Goal: Communication & Community: Answer question/provide support

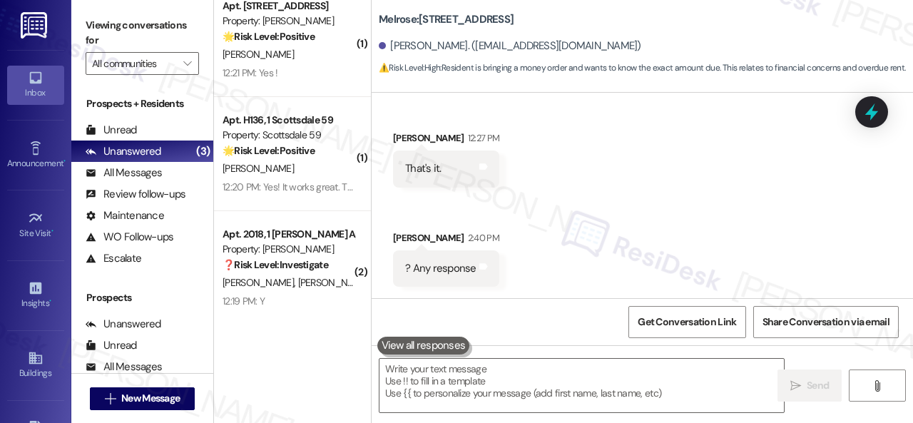
scroll to position [2872, 0]
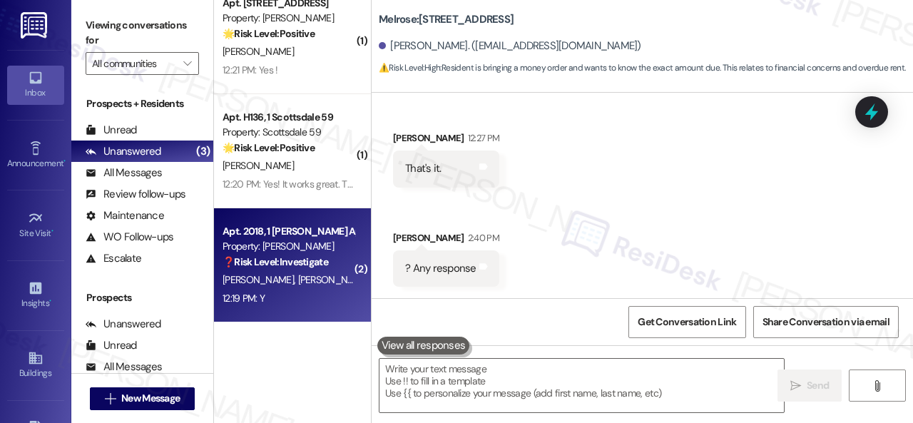
click at [311, 286] on div "[PERSON_NAME] [PERSON_NAME]" at bounding box center [288, 280] width 135 height 18
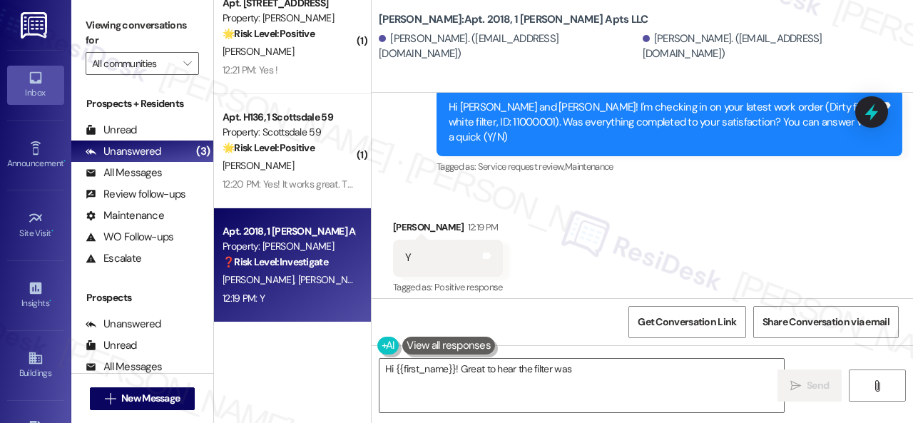
scroll to position [4, 0]
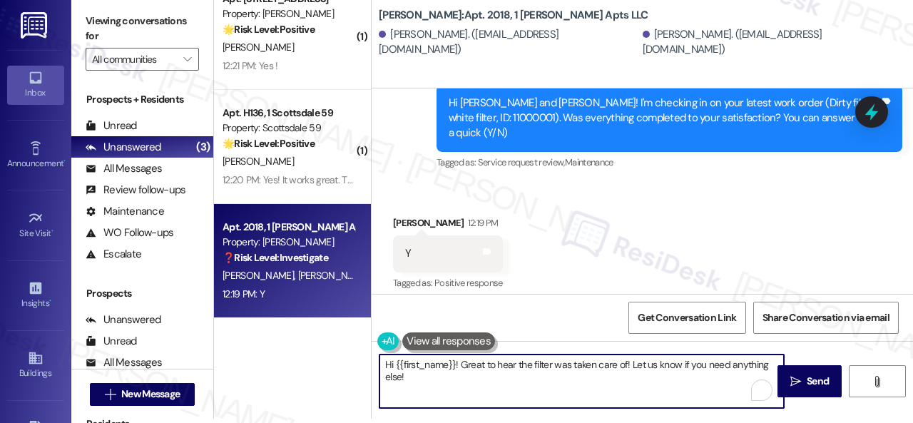
drag, startPoint x: 434, startPoint y: 379, endPoint x: 354, endPoint y: 352, distance: 84.3
click at [354, 352] on div "( 1 ) Apt. 2032, 1 [PERSON_NAME] at [PERSON_NAME] Property: [PERSON_NAME] at [P…" at bounding box center [563, 207] width 699 height 423
paste textarea "We're glad to hear everything’s taken care of. If your experience at {{property…"
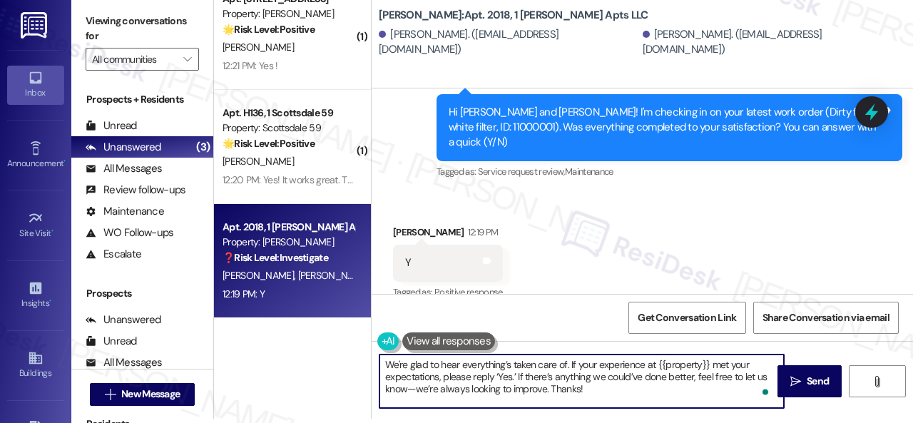
scroll to position [9047, 0]
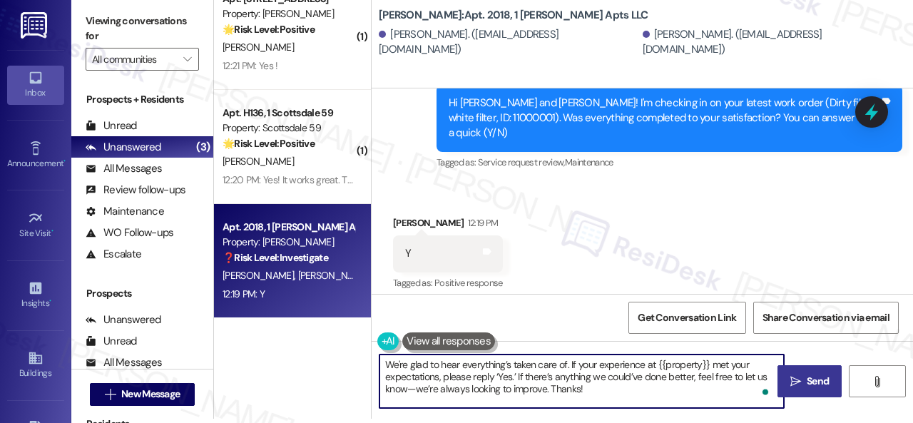
type textarea "We're glad to hear everything’s taken care of. If your experience at {{property…"
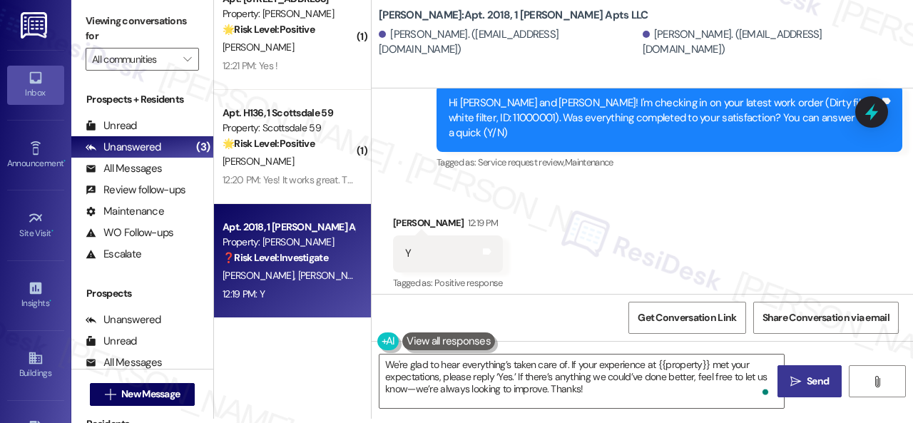
click at [798, 387] on span " Send" at bounding box center [809, 381] width 45 height 15
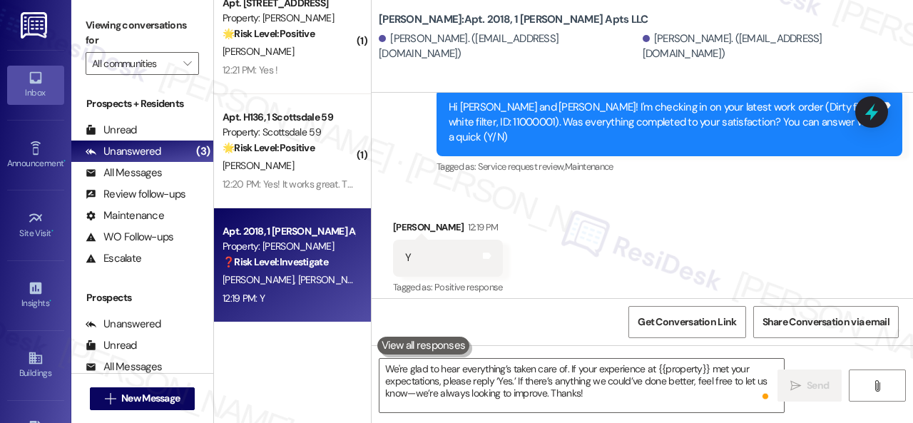
scroll to position [9046, 0]
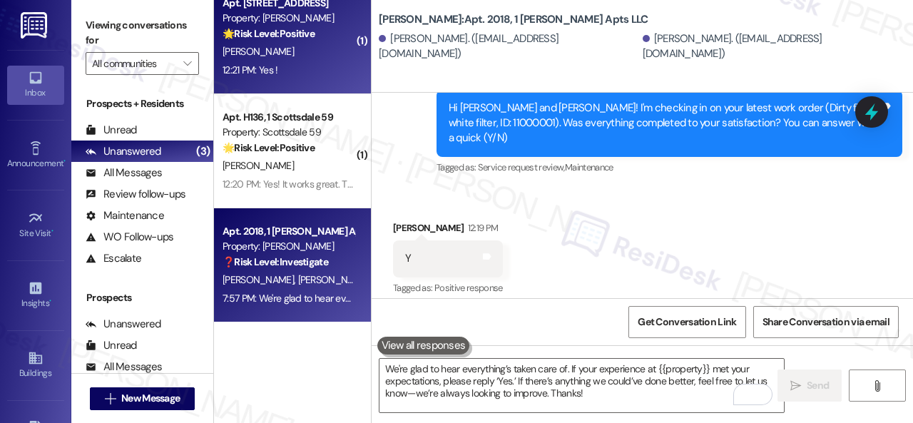
click at [326, 63] on div "12:21 PM: Yes ! 12:21 PM: Yes !" at bounding box center [288, 70] width 135 height 18
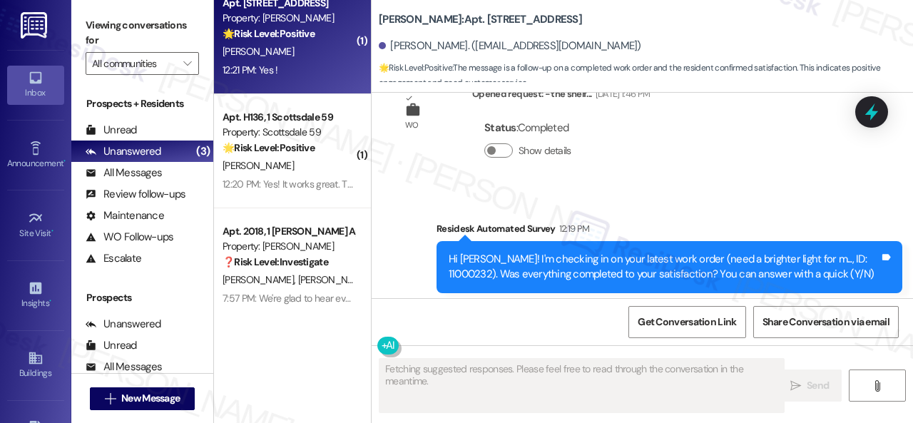
scroll to position [462, 0]
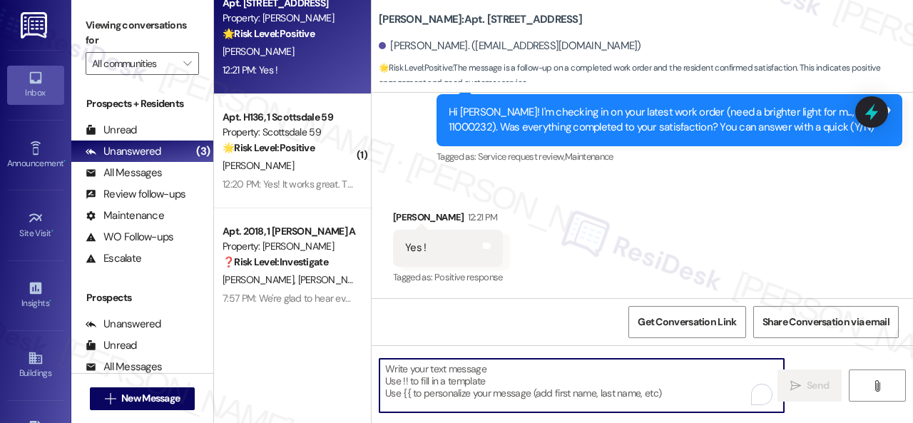
paste textarea "We're glad to hear everything’s taken care of. If your experience at {{property…"
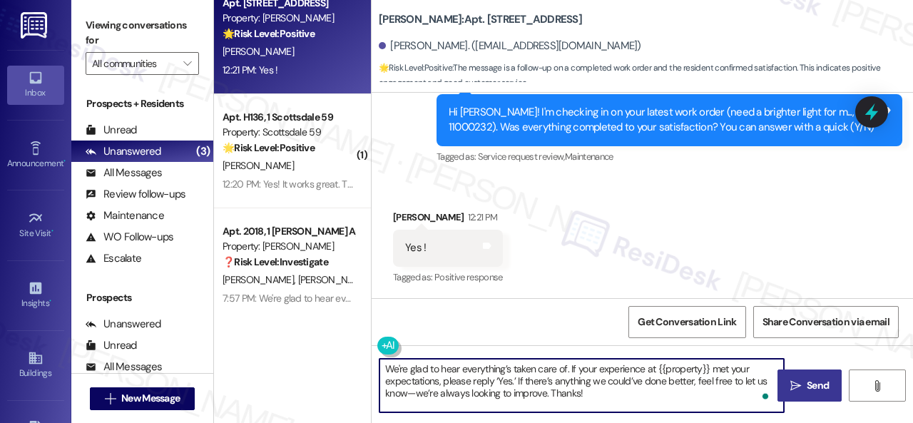
type textarea "We're glad to hear everything’s taken care of. If your experience at {{property…"
drag, startPoint x: 804, startPoint y: 382, endPoint x: 809, endPoint y: 353, distance: 28.8
click at [807, 382] on span "Send" at bounding box center [818, 385] width 22 height 15
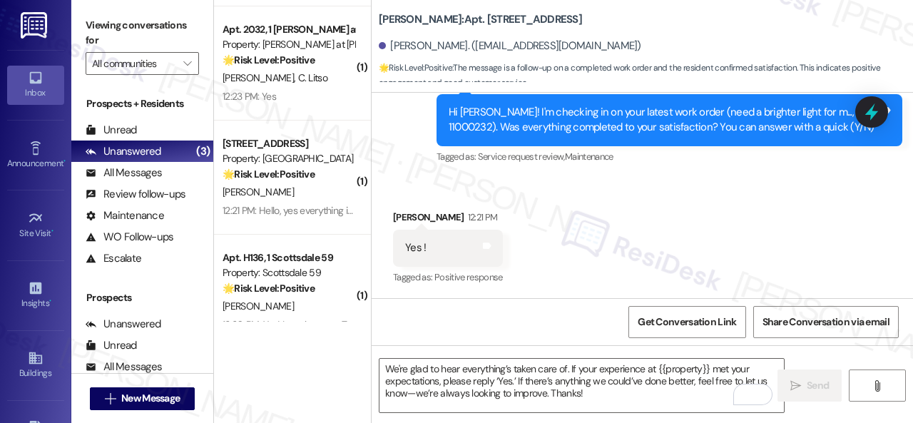
scroll to position [2587, 0]
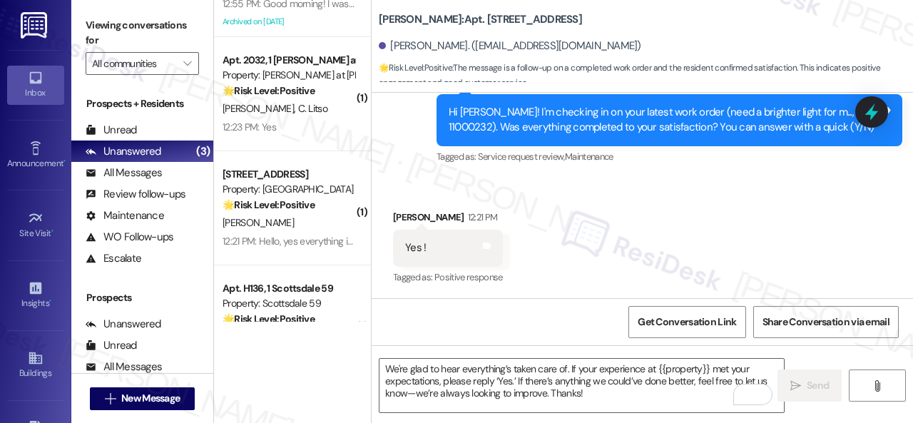
drag, startPoint x: 324, startPoint y: 109, endPoint x: 394, endPoint y: 112, distance: 69.2
click at [326, 109] on div "[PERSON_NAME] Litso" at bounding box center [288, 109] width 135 height 18
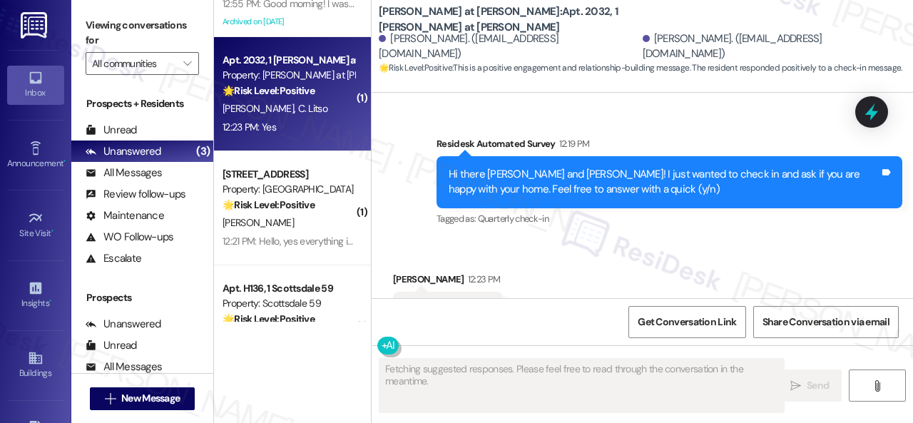
scroll to position [613, 0]
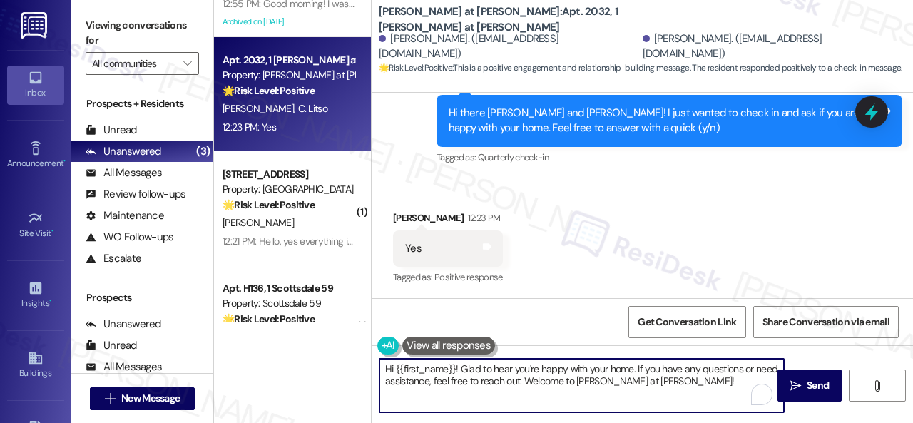
drag, startPoint x: 702, startPoint y: 379, endPoint x: 380, endPoint y: 367, distance: 321.8
click at [351, 367] on div "Apt. 229, 1 Melrose 3130 Apts LLLP Property: Melrose 🔧 Risk Level: Medium The r…" at bounding box center [563, 211] width 699 height 423
paste textarea "We're glad to hear everything’s taken care of. If your experience at {{property…"
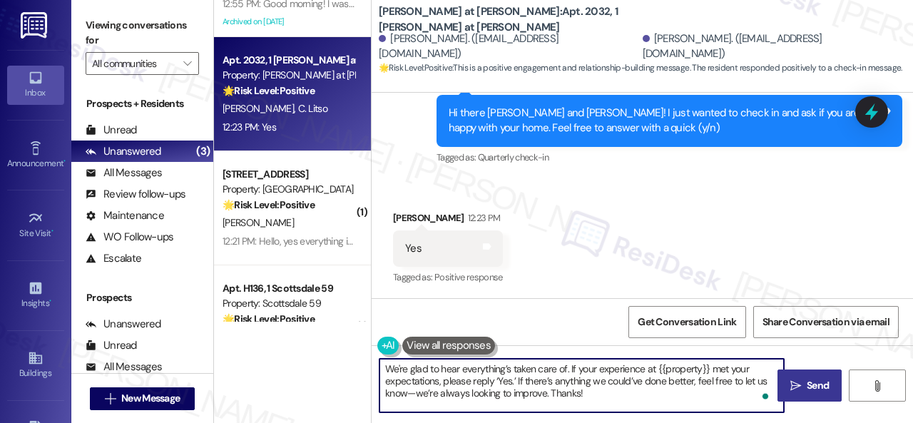
click at [807, 393] on span "Send" at bounding box center [818, 385] width 22 height 15
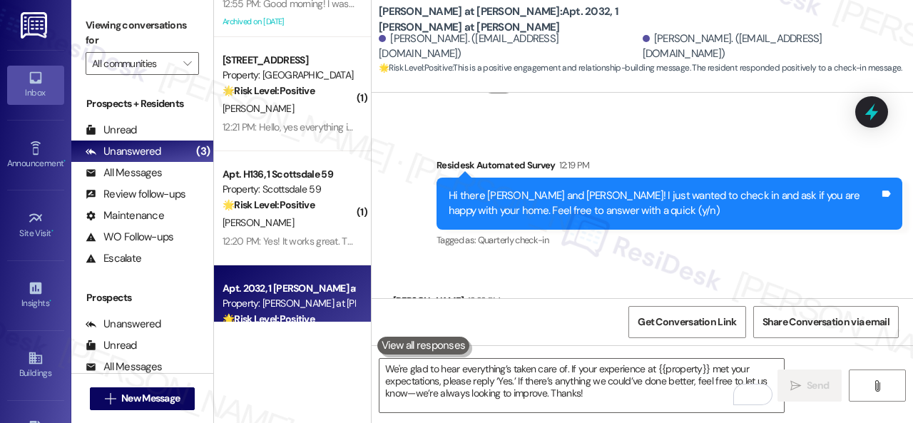
scroll to position [744, 0]
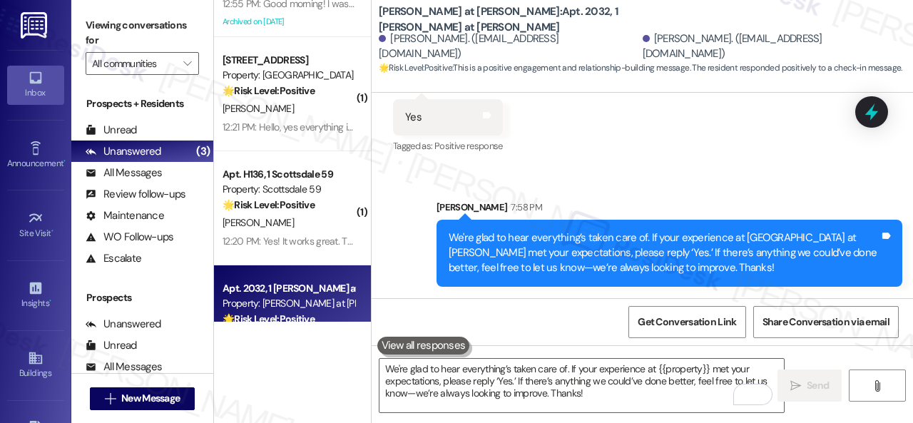
click at [400, 223] on div "Sent via SMS [PERSON_NAME] 7:58 PM We're glad to hear everything’s taken care o…" at bounding box center [642, 233] width 541 height 130
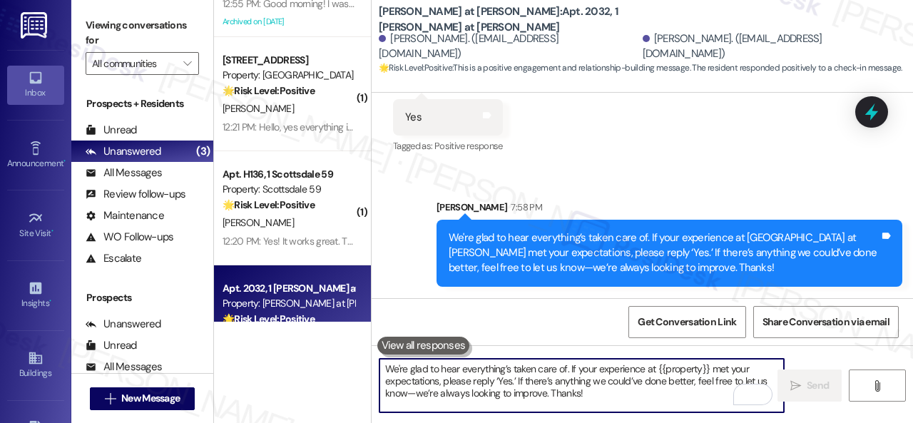
paste textarea "I'm glad you are satisfied with your home. Have you written a review for us bef…"
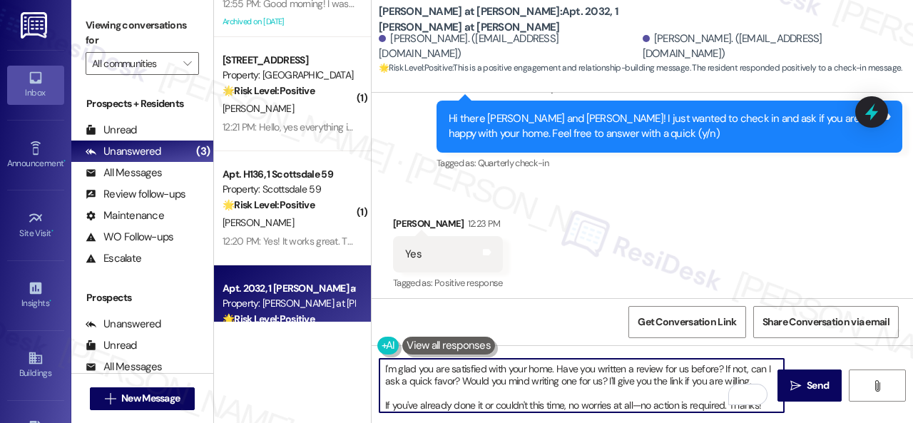
scroll to position [601, 0]
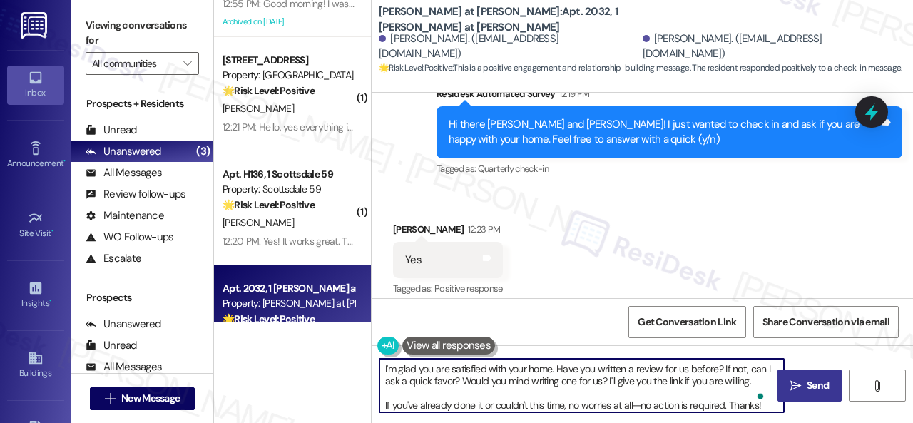
type textarea "I'm glad you are satisfied with your home. Have you written a review for us bef…"
click at [799, 389] on span " Send" at bounding box center [809, 385] width 45 height 15
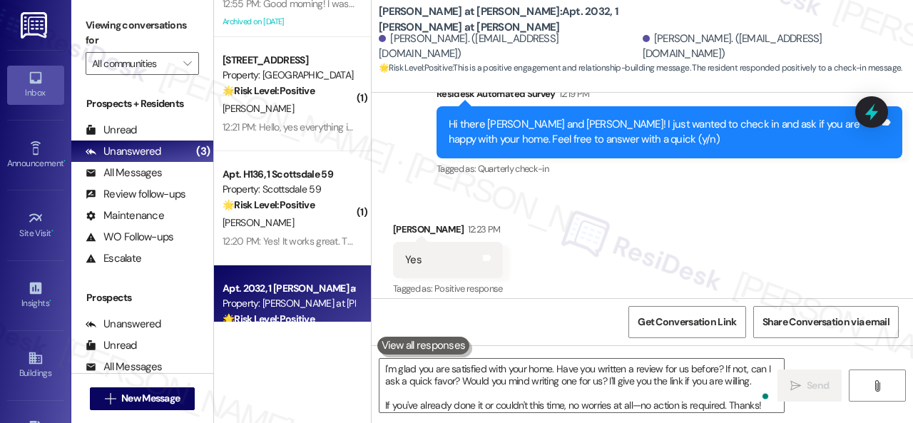
scroll to position [613, 0]
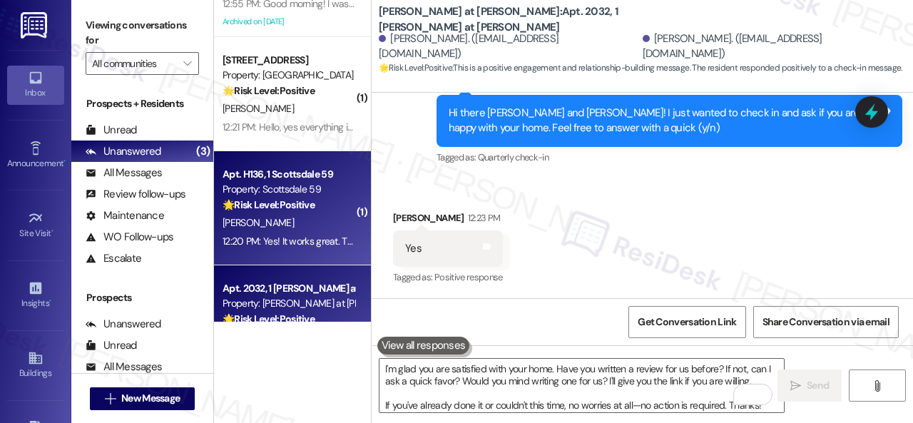
click at [309, 220] on div "[PERSON_NAME]" at bounding box center [288, 223] width 135 height 18
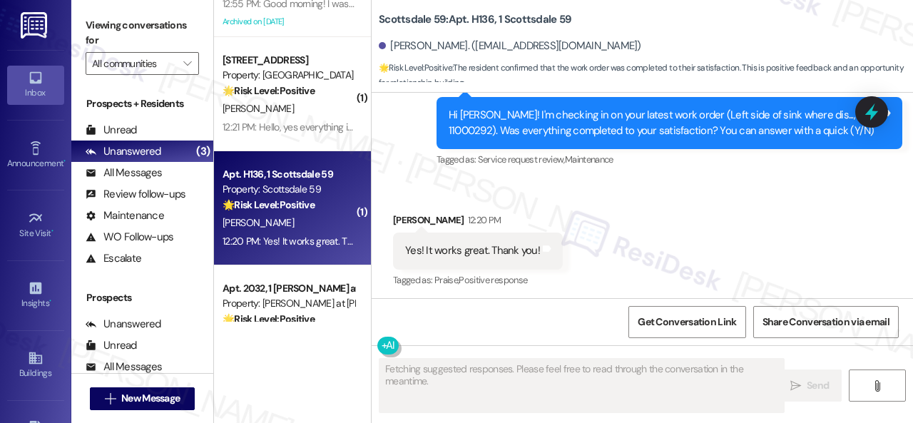
scroll to position [2708, 0]
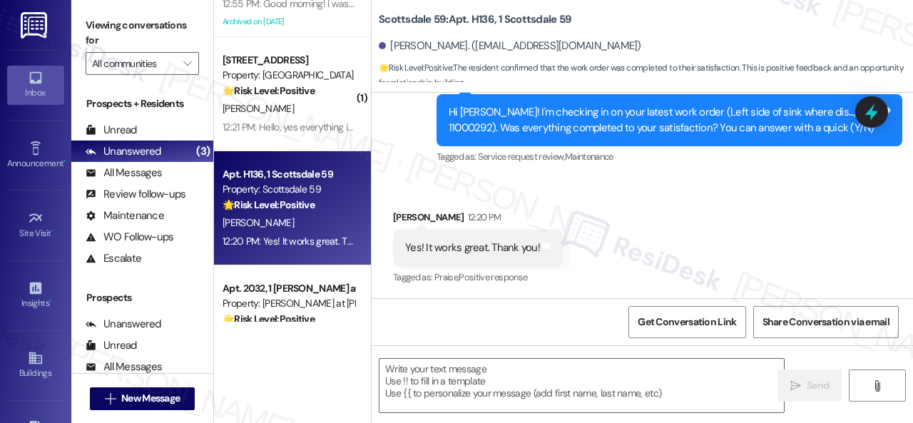
click at [420, 180] on div "Received via SMS [PERSON_NAME] 12:20 PM Yes! It works great. Thank you! Tags an…" at bounding box center [642, 238] width 541 height 121
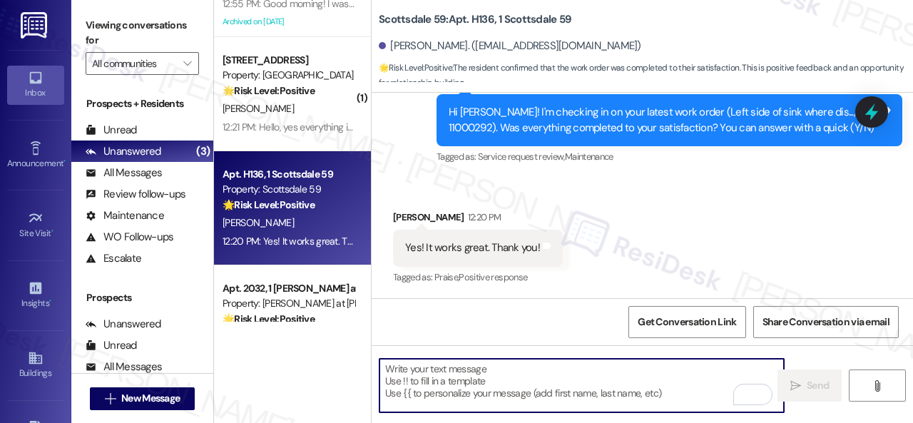
paste textarea "We're glad to hear everything’s taken care of. If your experience at {{property…"
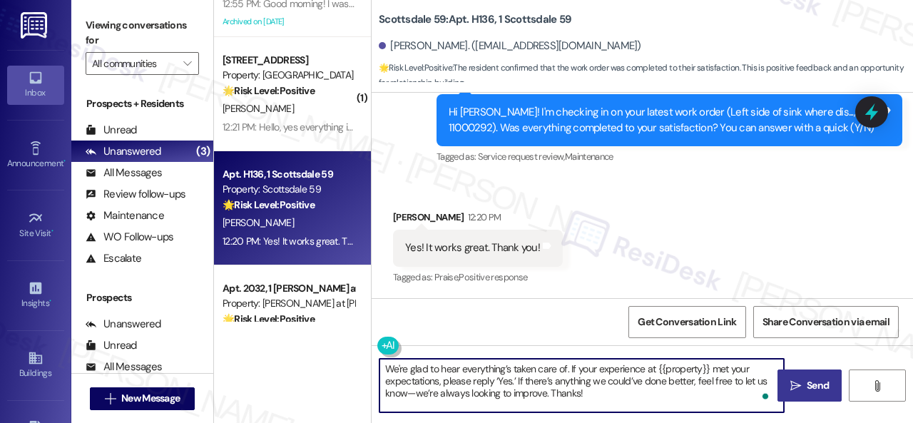
type textarea "We're glad to hear everything’s taken care of. If your experience at {{property…"
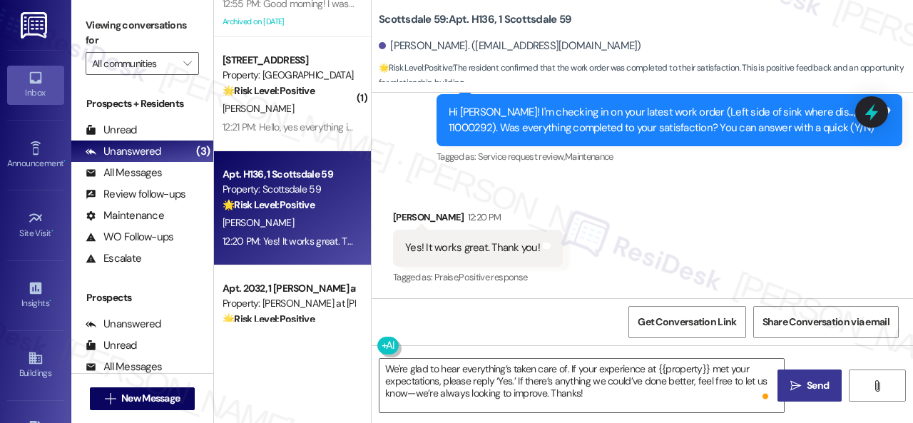
click at [807, 387] on span "Send" at bounding box center [818, 385] width 22 height 15
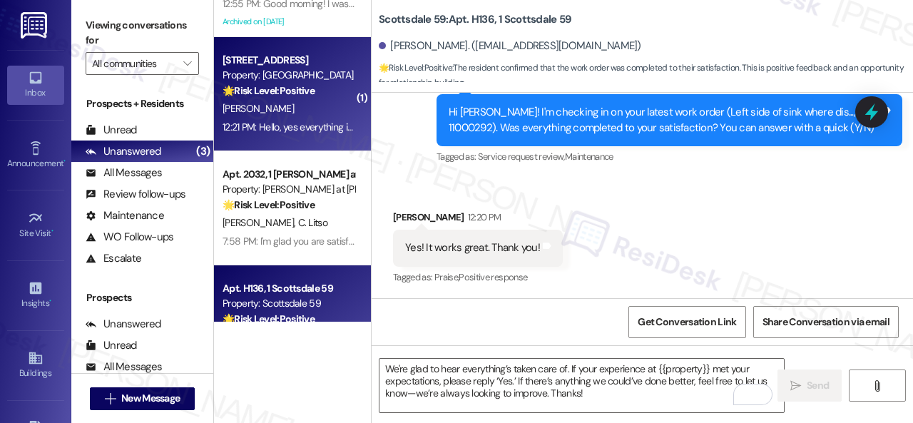
click at [298, 112] on div "[PERSON_NAME]" at bounding box center [288, 109] width 135 height 18
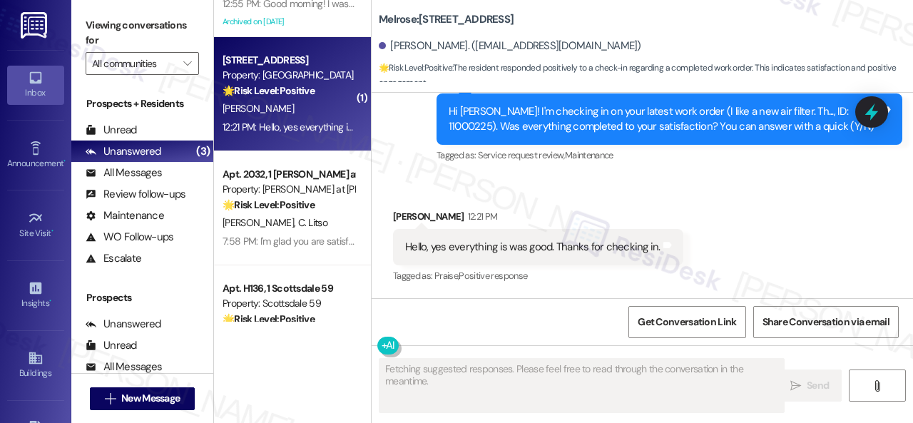
scroll to position [2589, 0]
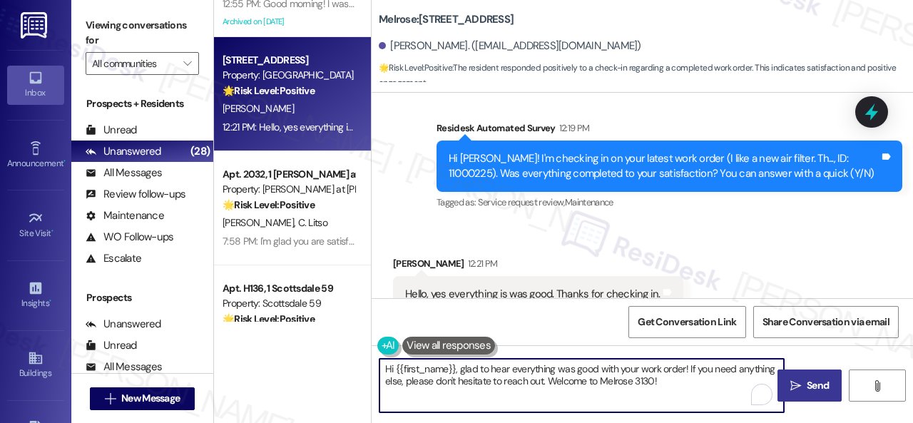
drag, startPoint x: 677, startPoint y: 383, endPoint x: 434, endPoint y: 367, distance: 244.4
click at [377, 364] on div "Hi {{first_name}}, glad to hear everything was good with your work order! If yo…" at bounding box center [575, 385] width 406 height 55
paste textarea "We're glad to hear everything’s taken care of. If your experience at {{property…"
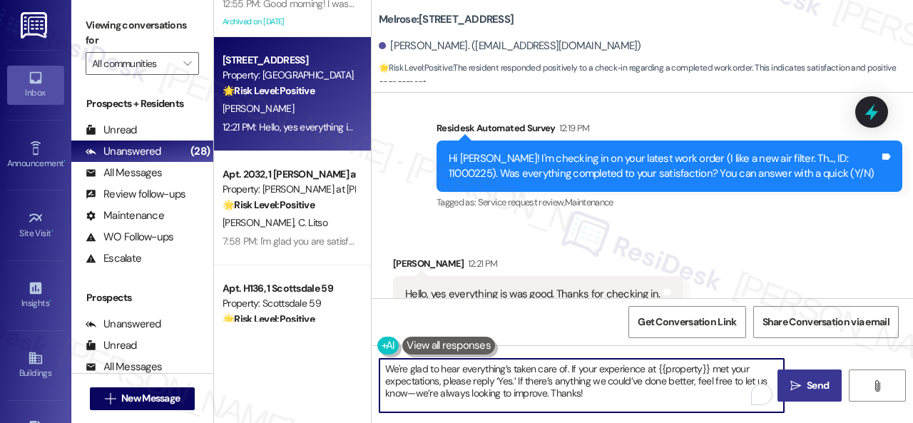
type textarea "We're glad to hear everything’s taken care of. If your experience at {{property…"
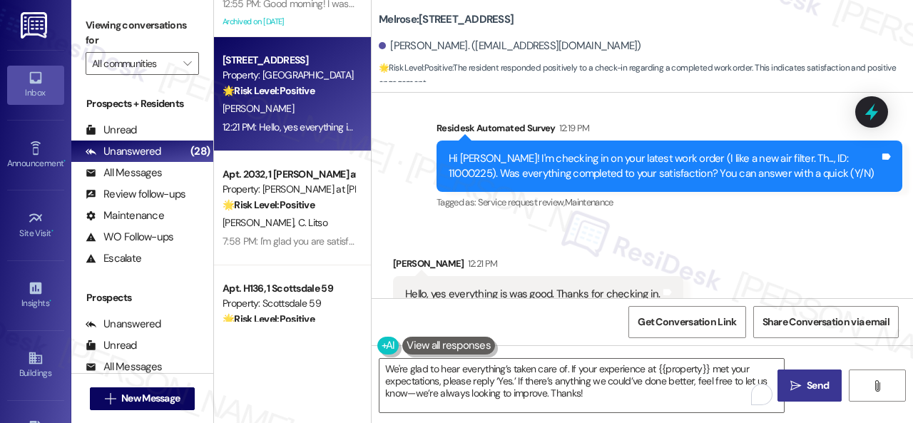
click at [808, 394] on button " Send" at bounding box center [809, 385] width 64 height 32
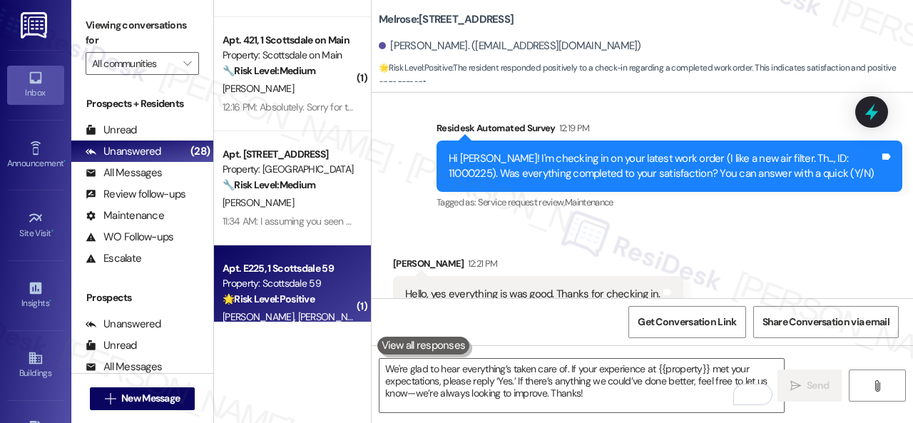
scroll to position [1945, 0]
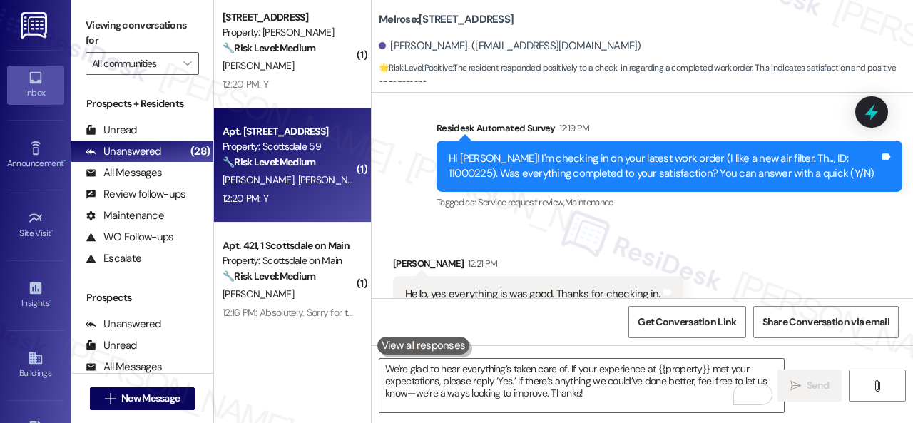
click at [317, 196] on div "12:20 PM: Y 12:20 PM: Y" at bounding box center [288, 199] width 135 height 18
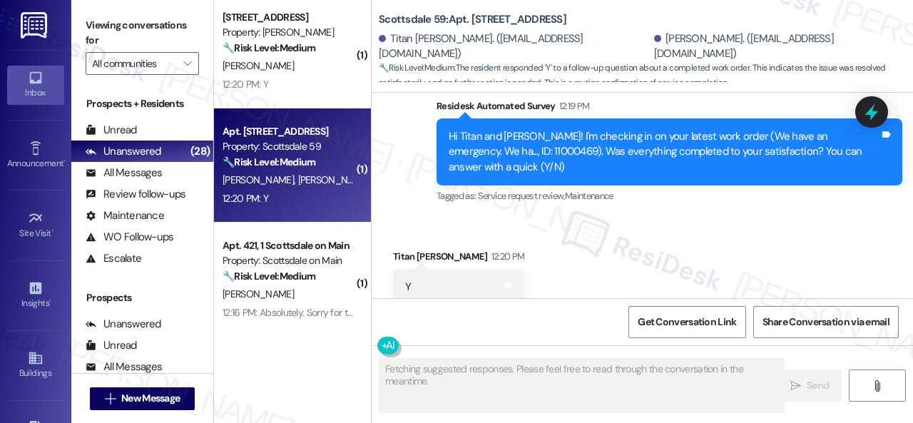
scroll to position [628, 0]
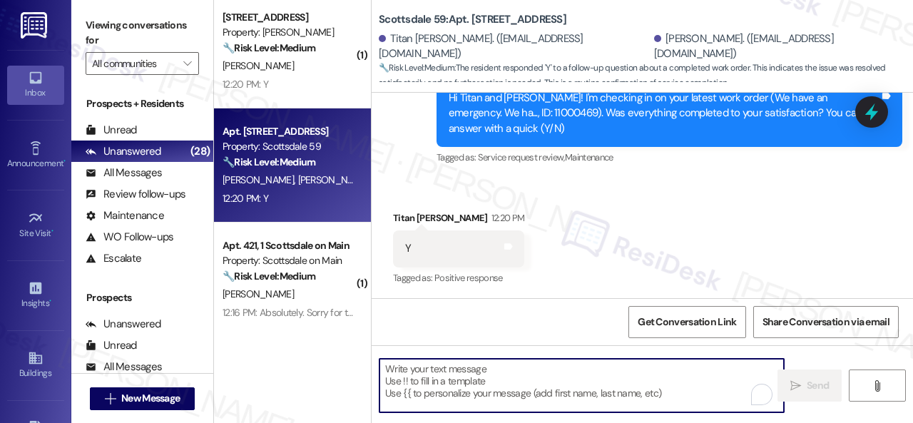
paste textarea "We're glad to hear everything’s taken care of. If your experience at {{property…"
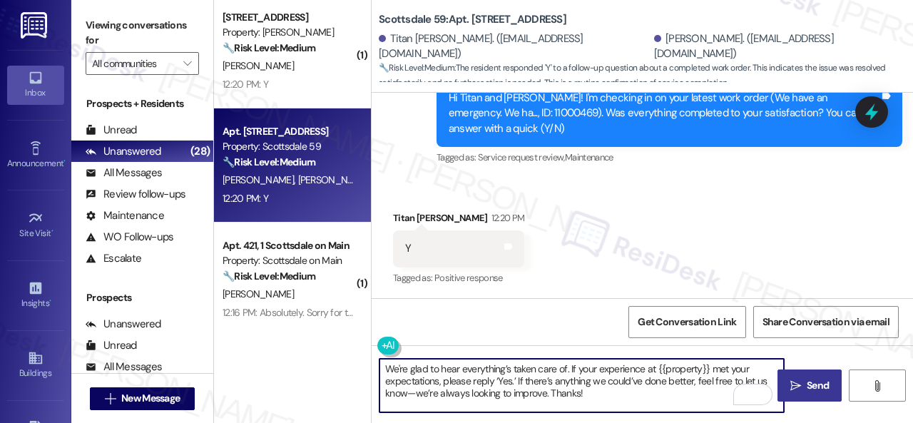
type textarea "We're glad to hear everything’s taken care of. If your experience at {{property…"
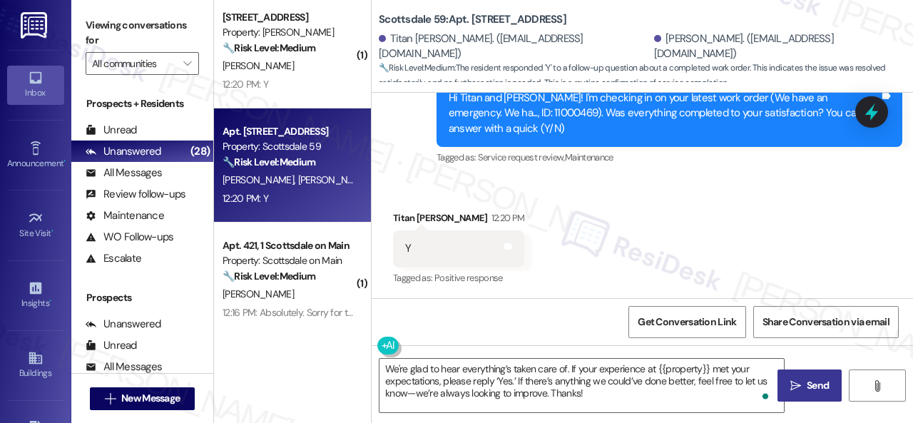
click at [809, 387] on span "Send" at bounding box center [818, 385] width 22 height 15
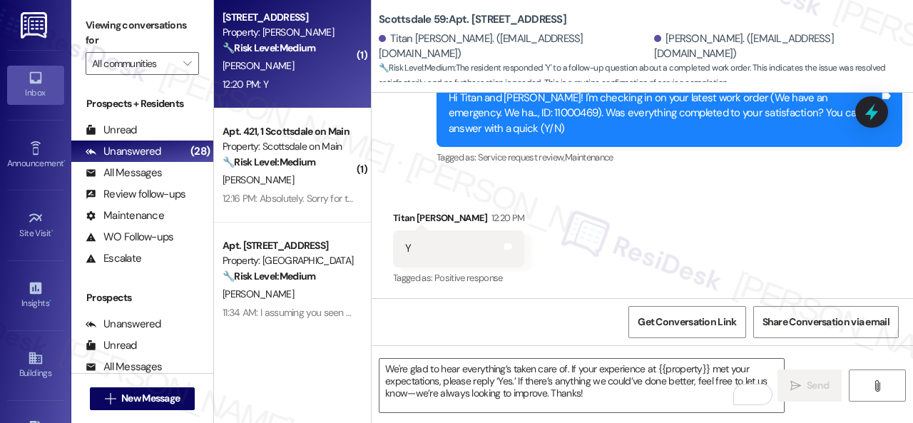
click at [337, 85] on div "12:20 PM: Y 12:20 PM: Y" at bounding box center [288, 85] width 135 height 18
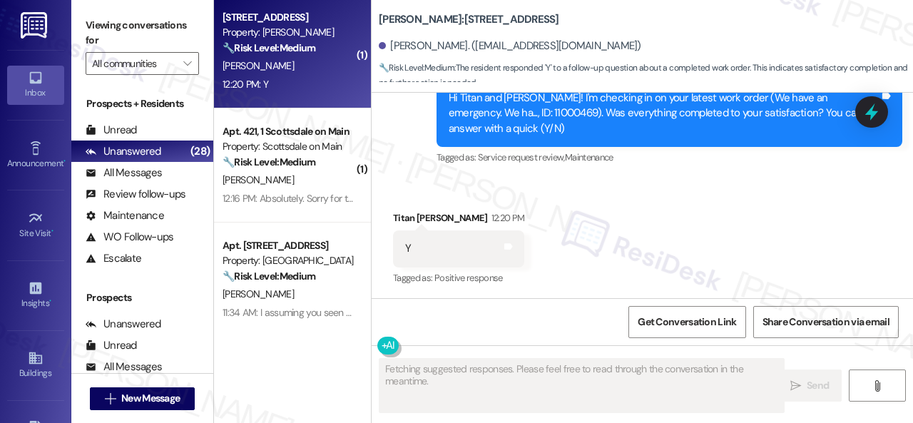
scroll to position [462, 0]
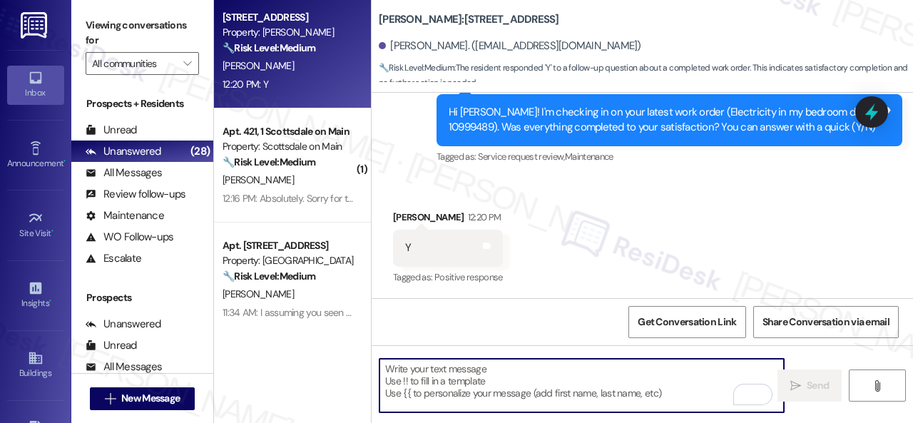
paste textarea "We're glad to hear everything’s taken care of. If your experience at {{property…"
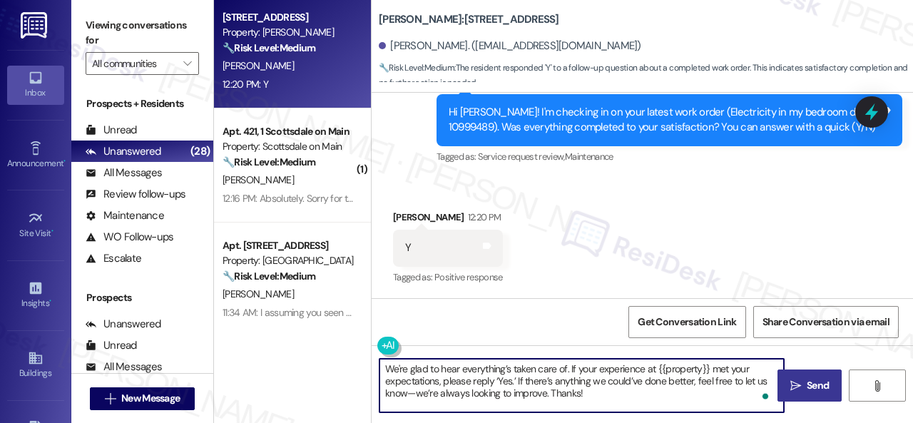
type textarea "We're glad to hear everything’s taken care of. If your experience at {{property…"
click at [796, 384] on icon "" at bounding box center [795, 385] width 11 height 11
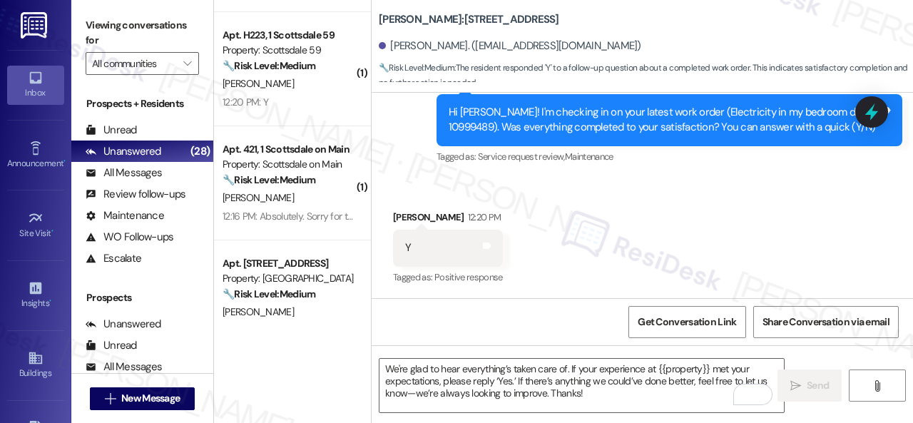
scroll to position [1803, 0]
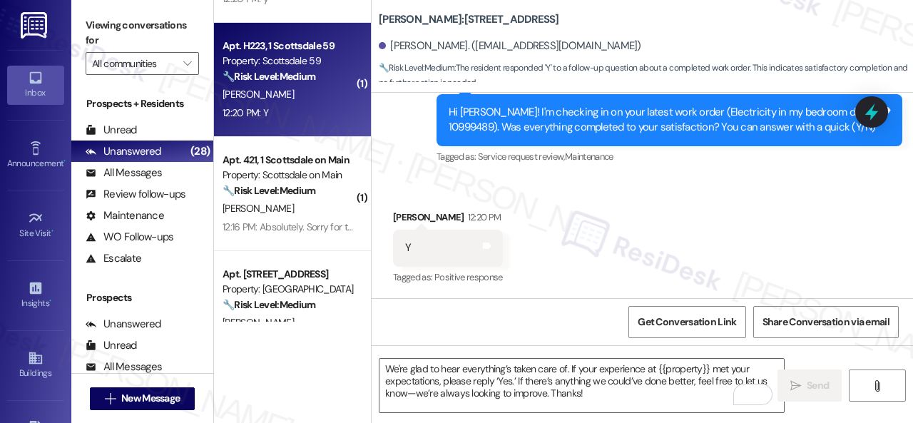
click at [321, 104] on div "12:20 PM: Y 12:20 PM: Y" at bounding box center [288, 113] width 135 height 18
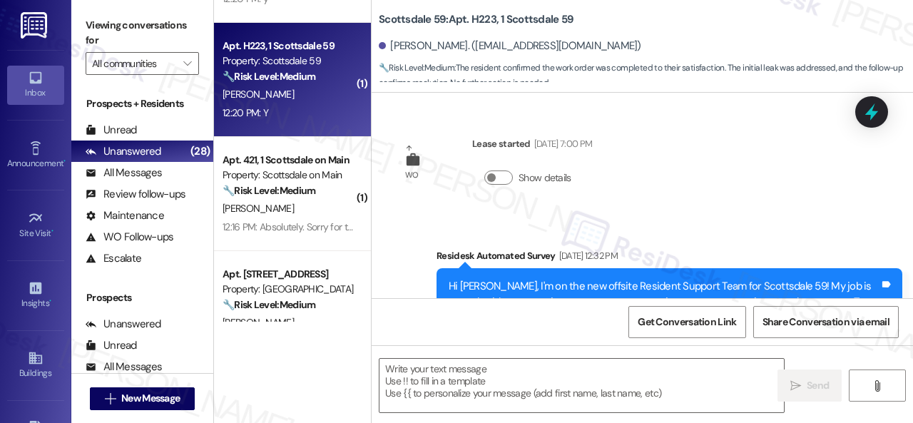
scroll to position [3154, 0]
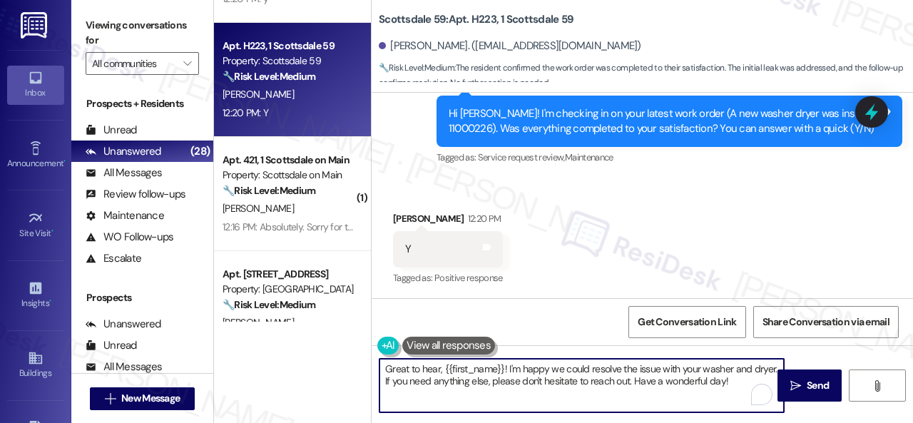
drag, startPoint x: 740, startPoint y: 380, endPoint x: 382, endPoint y: 373, distance: 358.8
click at [359, 373] on div "( 1 ) Apt. 1087, 1 SanTan by Baron Property: San Tan by Baron 🔧 Risk Level: Med…" at bounding box center [563, 211] width 699 height 423
paste textarea "We're glad to hear everything’s taken care of. If your experience at {{property…"
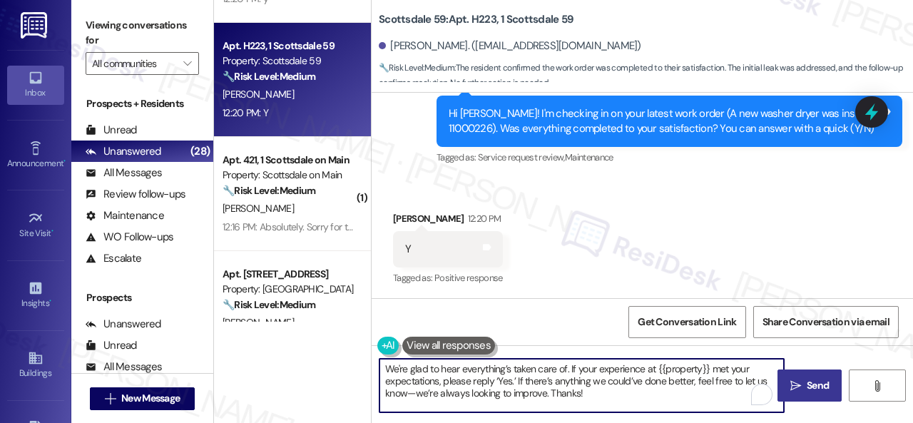
type textarea "We're glad to hear everything’s taken care of. If your experience at {{property…"
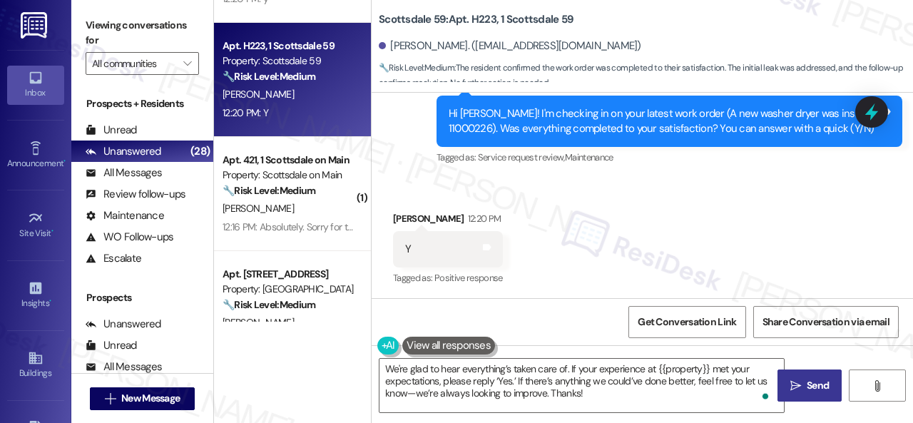
click at [807, 389] on span "Send" at bounding box center [818, 385] width 22 height 15
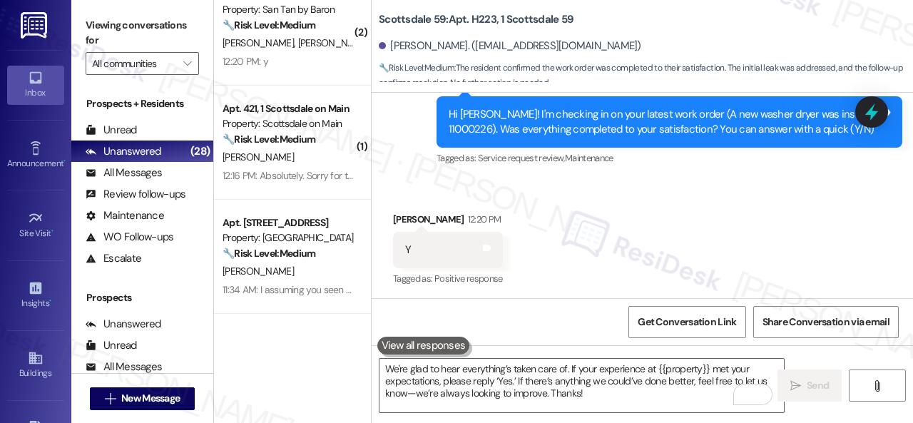
scroll to position [1660, 0]
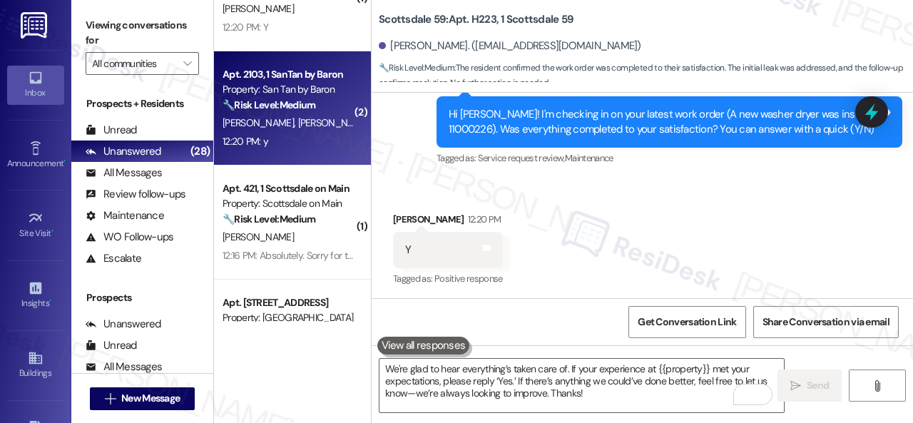
click at [313, 133] on div "12:20 PM: y 12:20 PM: y" at bounding box center [288, 142] width 135 height 18
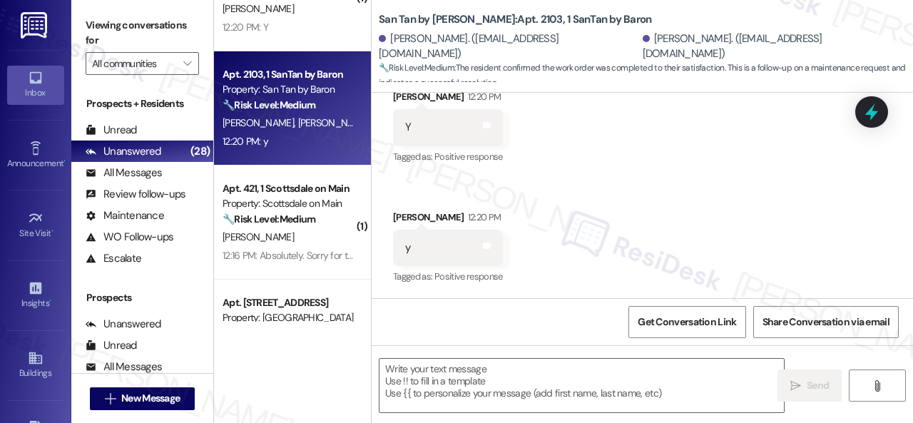
scroll to position [749, 0]
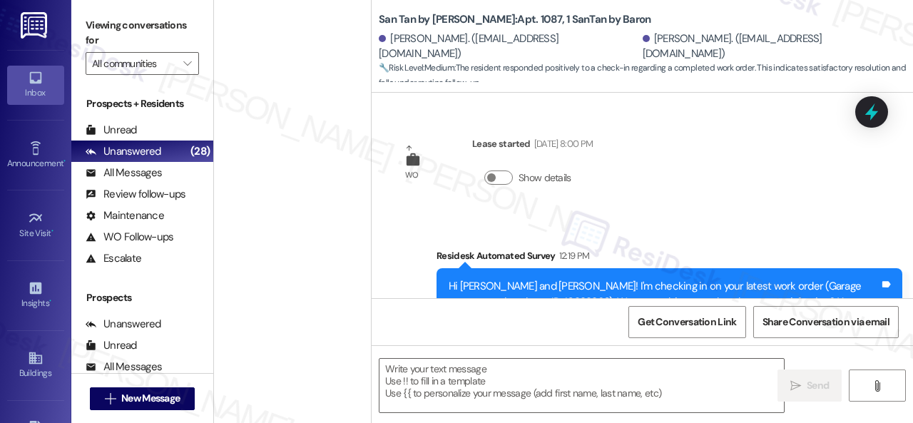
scroll to position [189, 0]
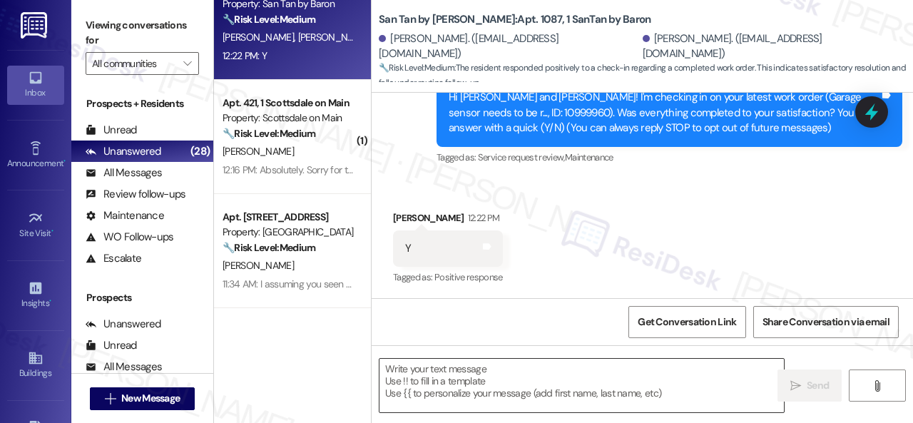
click at [476, 375] on textarea at bounding box center [581, 385] width 404 height 53
paste textarea "We're glad to hear everything’s taken care of. If your experience at {{property…"
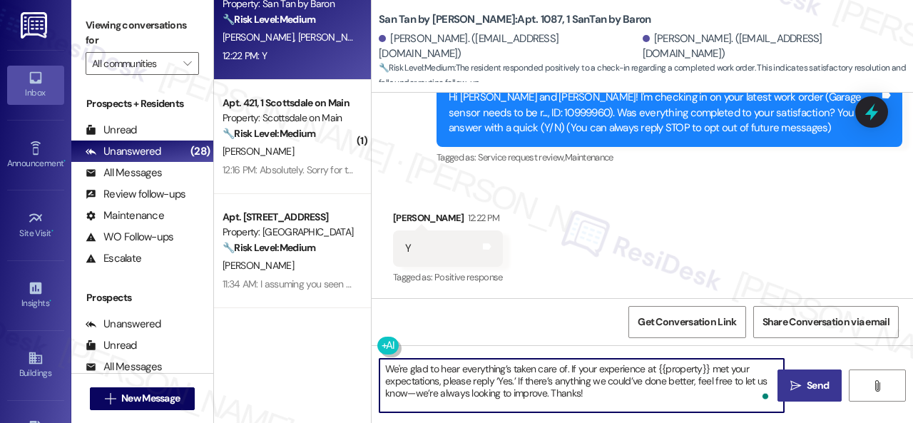
type textarea "We're glad to hear everything’s taken care of. If your experience at {{property…"
click at [807, 378] on span "Send" at bounding box center [818, 385] width 22 height 15
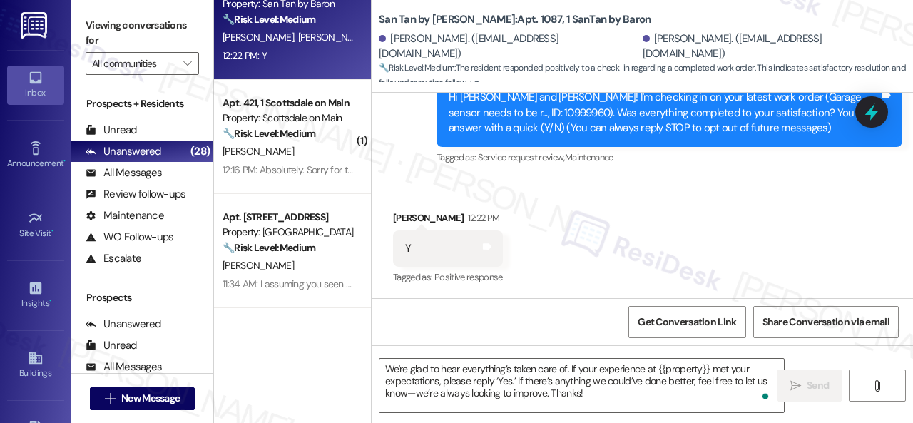
scroll to position [1304, 0]
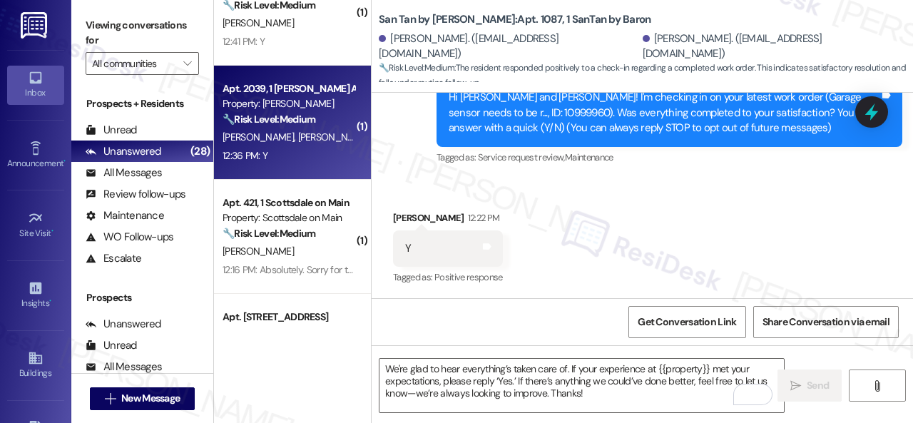
click at [314, 158] on div "12:36 PM: Y 12:36 PM: Y" at bounding box center [288, 156] width 135 height 18
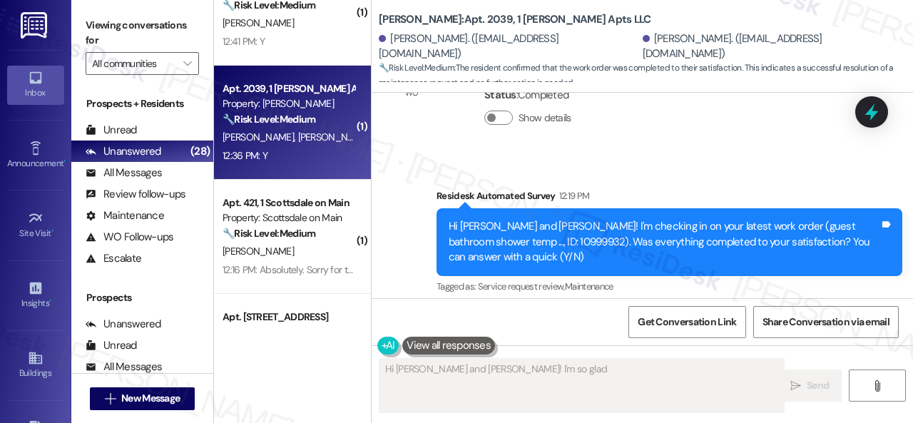
scroll to position [1692, 0]
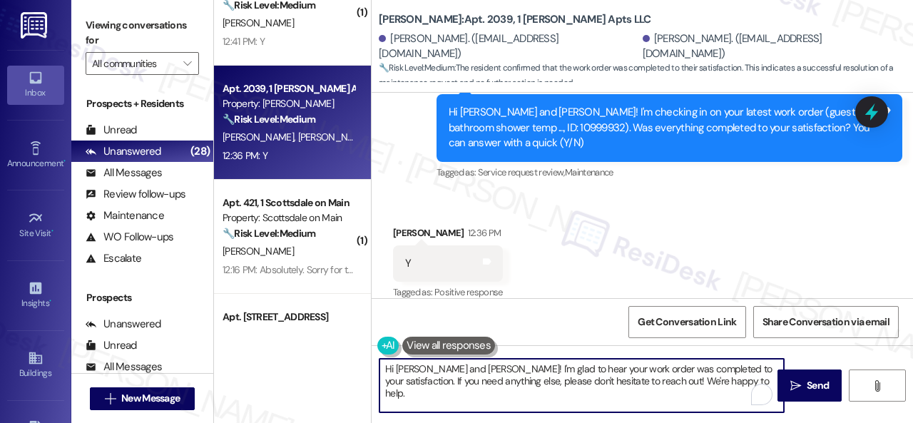
drag, startPoint x: 651, startPoint y: 380, endPoint x: 335, endPoint y: 359, distance: 316.6
click at [302, 359] on div "( 1 ) Apt. 3027, 1 SanTan by Baron Property: San Tan by Baron 🔧 Risk Level: Med…" at bounding box center [563, 211] width 699 height 423
paste textarea "We're glad to hear everything’s taken care of. If your experience at {{property…"
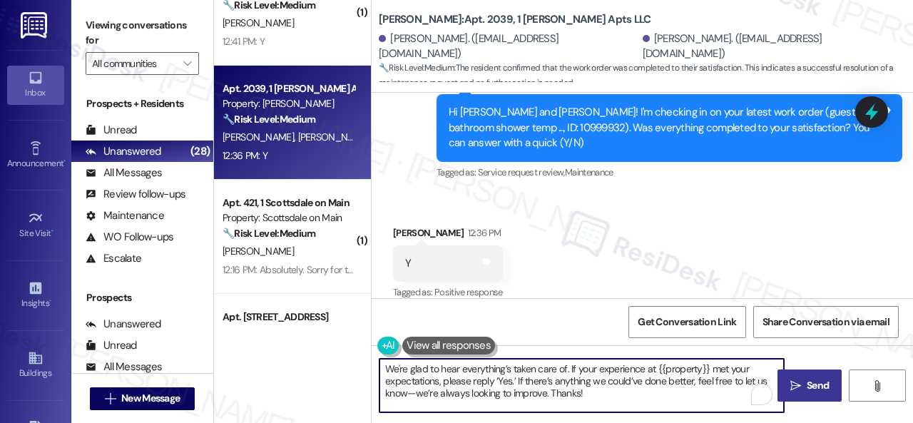
type textarea "We're glad to hear everything’s taken care of. If your experience at {{property…"
click at [796, 378] on span " Send" at bounding box center [809, 385] width 45 height 15
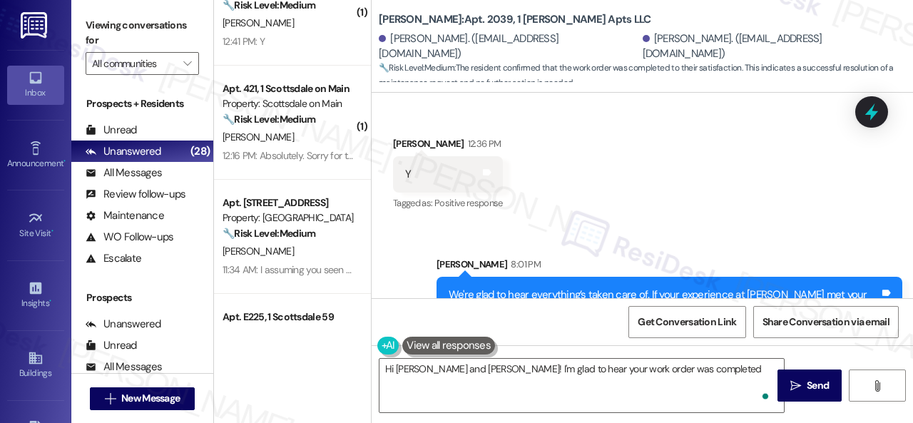
scroll to position [1823, 0]
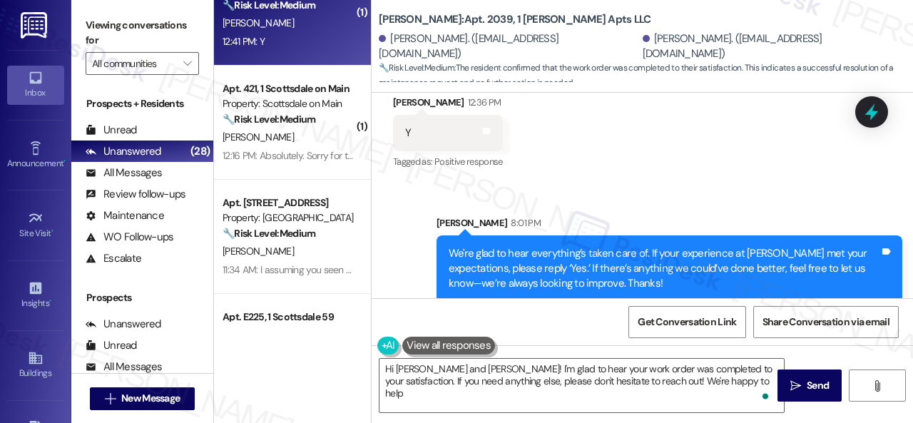
type textarea "Hi Zachary and Johanna! I'm glad to hear your work order was completed to your …"
click at [297, 36] on div "12:41 PM: Y 12:41 PM: Y" at bounding box center [288, 42] width 135 height 18
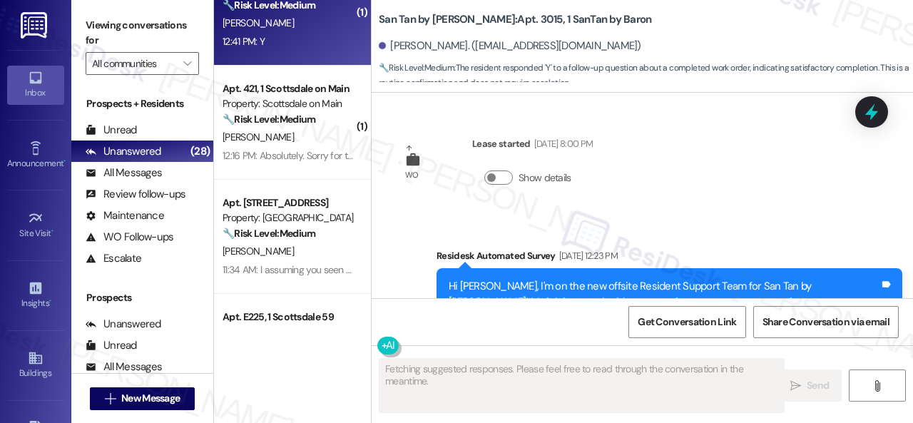
scroll to position [4786, 0]
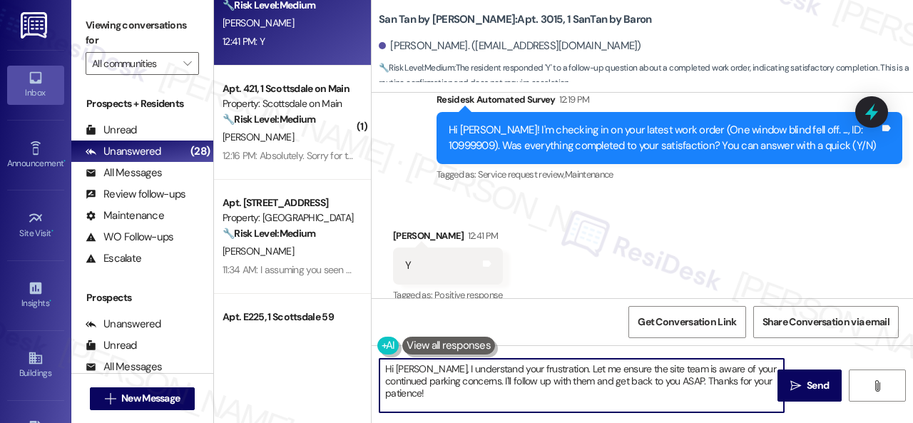
drag, startPoint x: 439, startPoint y: 396, endPoint x: 407, endPoint y: 361, distance: 48.0
click at [349, 360] on div "( 1 ) Apt. 3027, 1 SanTan by Baron Property: San Tan by Baron 🔧 Risk Level: Med…" at bounding box center [563, 211] width 699 height 423
paste textarea "We're glad to hear everything’s taken care of. If your experience at {{property…"
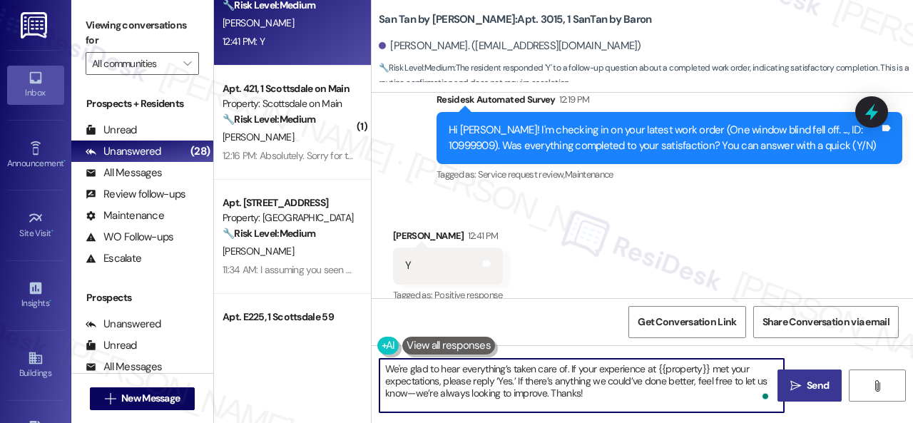
type textarea "We're glad to hear everything’s taken care of. If your experience at {{property…"
click at [790, 380] on icon "" at bounding box center [795, 385] width 11 height 11
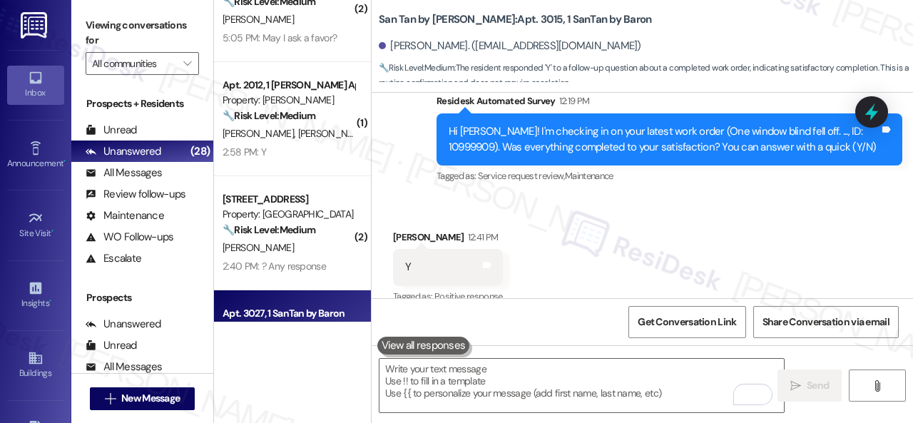
scroll to position [733, 0]
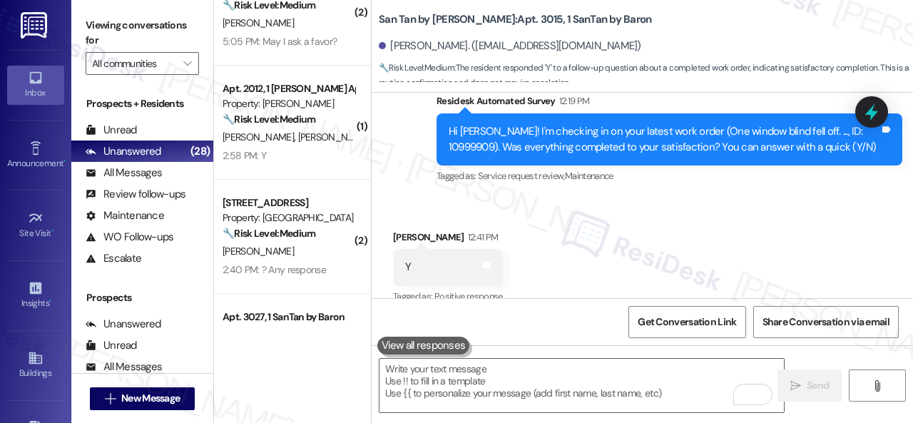
click at [321, 153] on div "2:58 PM: Y 2:58 PM: Y" at bounding box center [288, 156] width 135 height 18
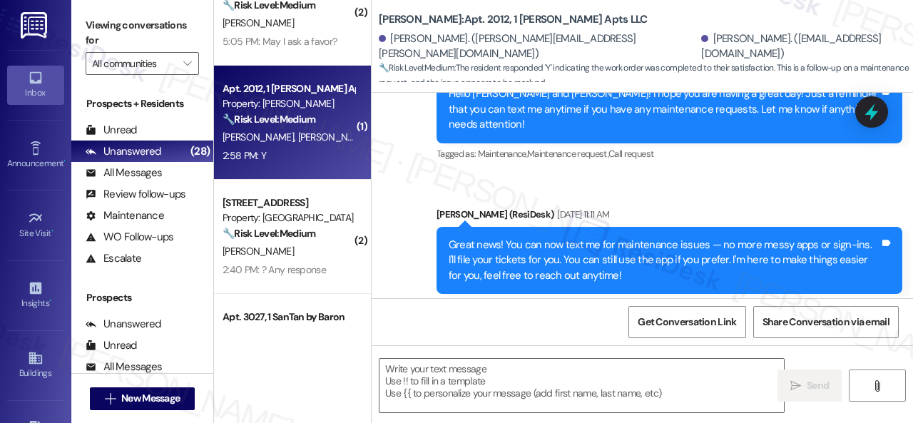
type textarea "Fetching suggested responses. Please feel free to read through the conversation…"
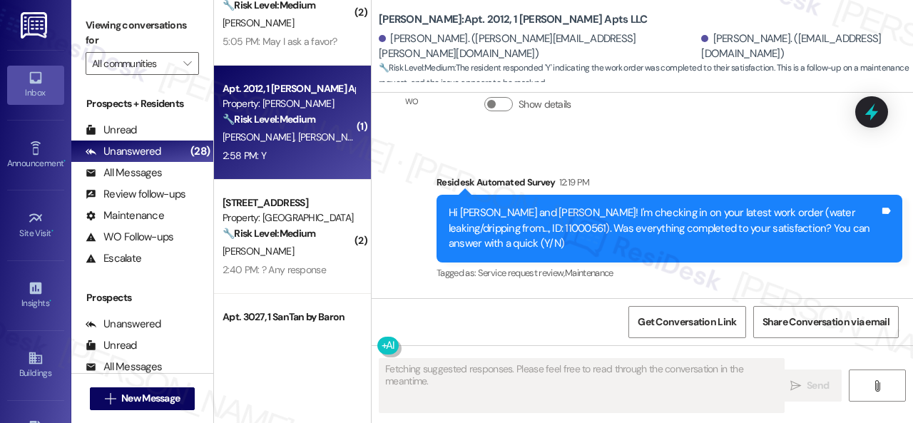
scroll to position [1496, 0]
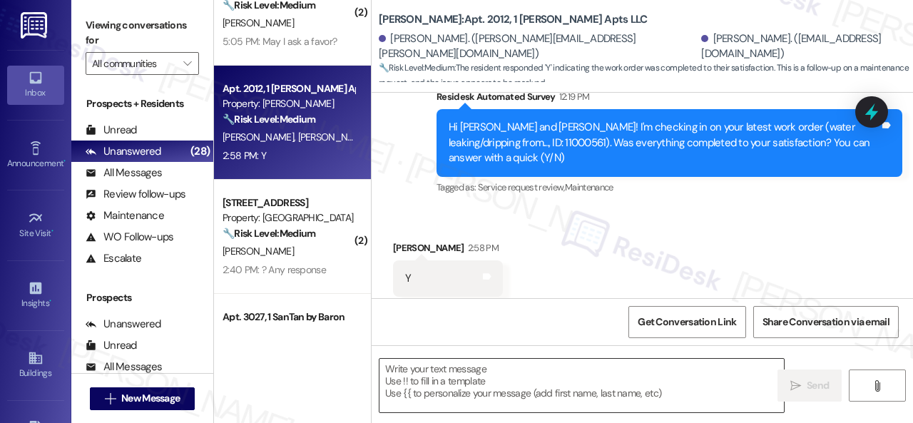
click at [508, 379] on textarea at bounding box center [581, 385] width 404 height 53
paste textarea "We're glad to hear everything’s taken care of. If your experience at {{property…"
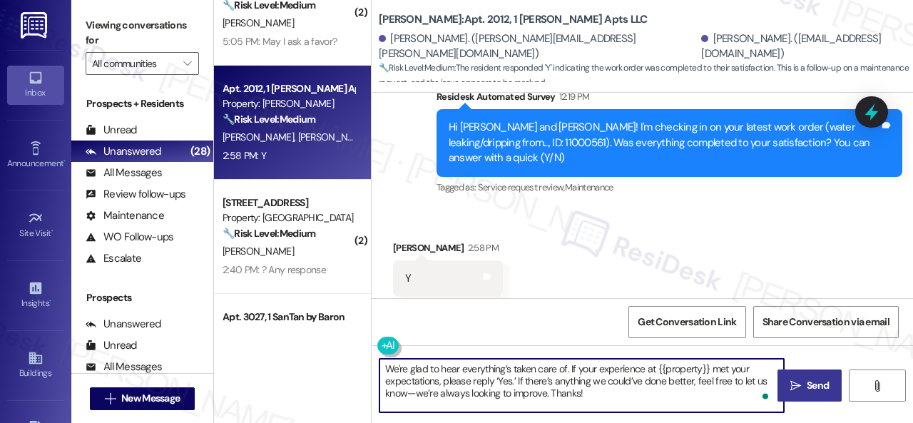
type textarea "We're glad to hear everything’s taken care of. If your experience at {{property…"
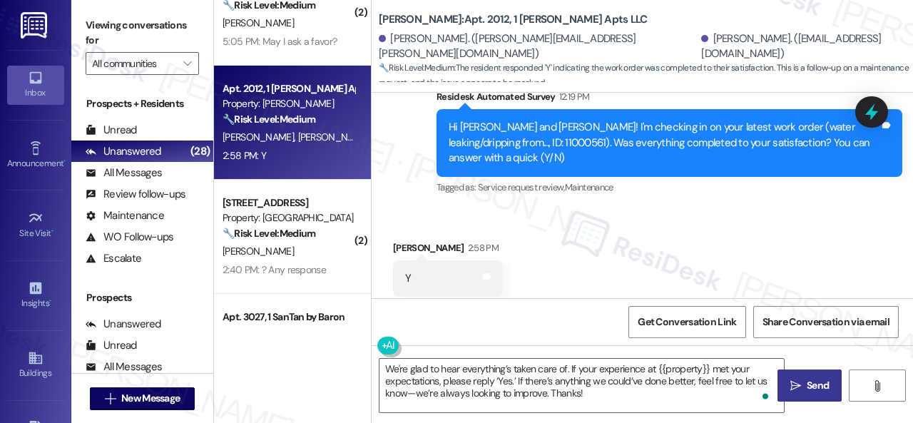
click at [807, 387] on span "Send" at bounding box center [818, 385] width 22 height 15
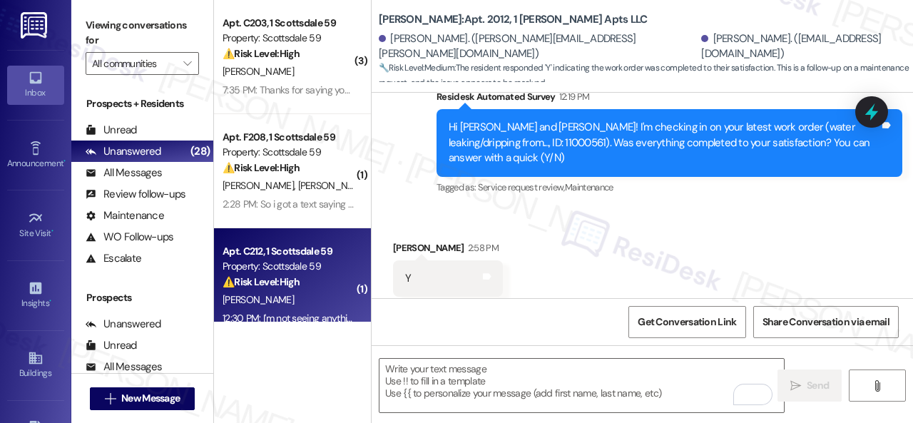
scroll to position [0, 0]
